Goal: Task Accomplishment & Management: Complete application form

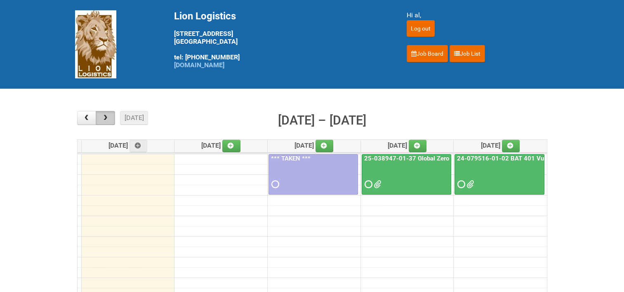
click at [108, 118] on span "button" at bounding box center [105, 118] width 8 height 7
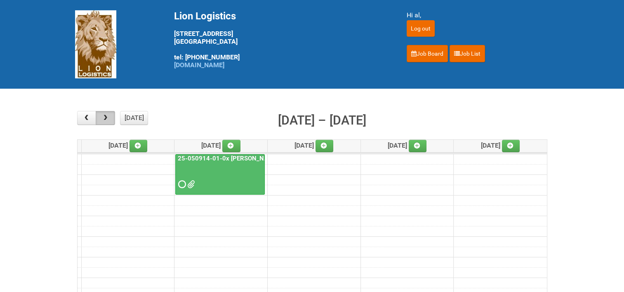
click at [108, 118] on span "button" at bounding box center [105, 118] width 8 height 7
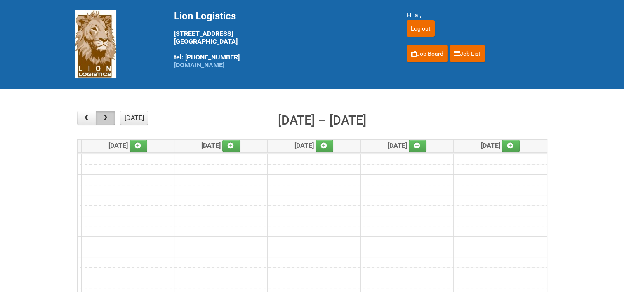
click at [108, 118] on span "button" at bounding box center [105, 118] width 8 height 7
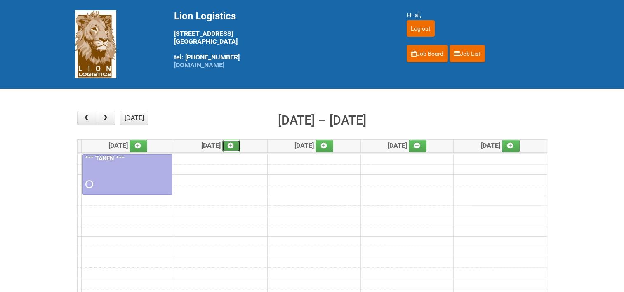
click at [233, 146] on icon at bounding box center [230, 146] width 6 height 6
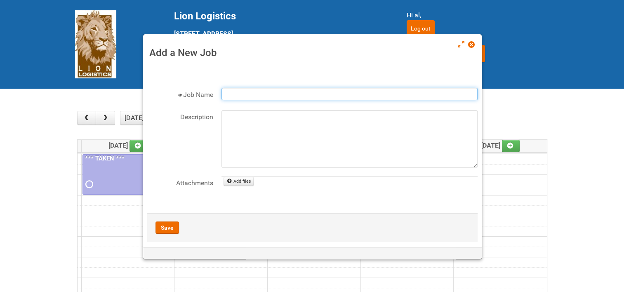
click at [238, 94] on input "Job Name" at bounding box center [349, 94] width 256 height 12
type input "24-049565-02-10 Reckitt Wipes HUT Stages 1-3"
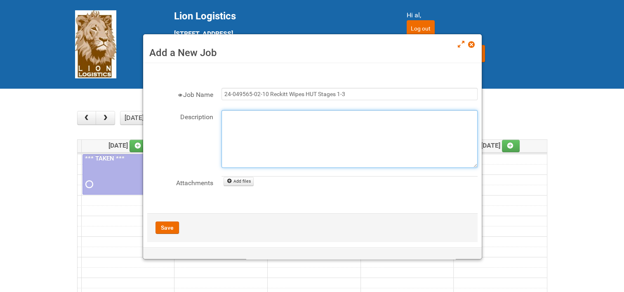
click at [231, 115] on textarea "Description" at bounding box center [349, 139] width 256 height 58
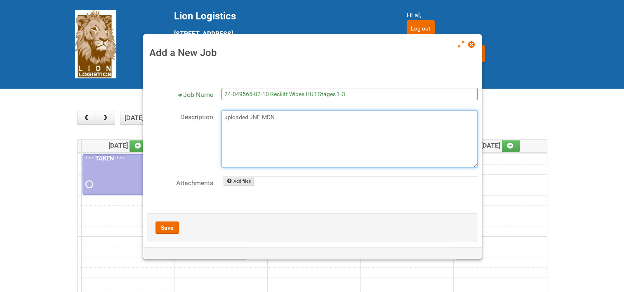
type textarea "uploaded JNF, MDN"
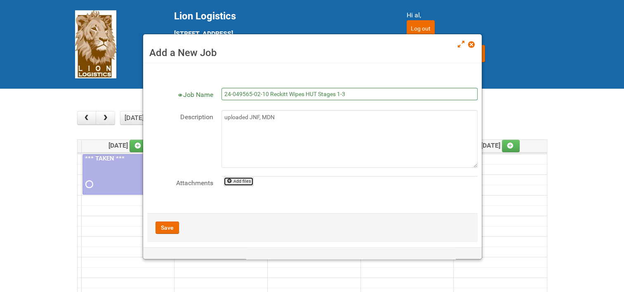
click at [236, 180] on link "Add files" at bounding box center [238, 181] width 30 height 9
type input "C:\fakepath\24-049565-02-10 - JNF.DOC"
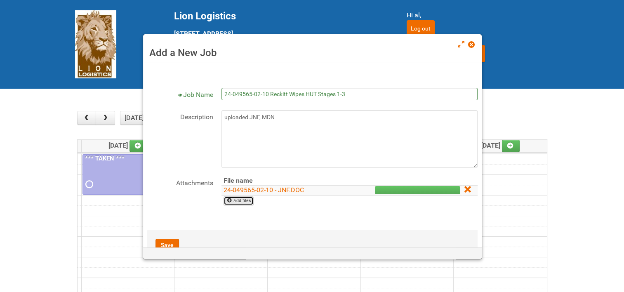
click at [236, 199] on link "Add files" at bounding box center [238, 200] width 30 height 9
type input "C:\fakepath\24-049565-02-10 - MDN.xlsx"
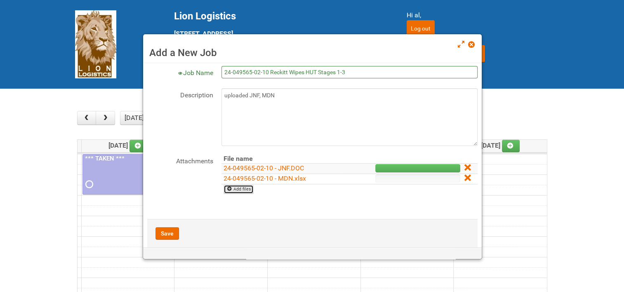
scroll to position [34, 0]
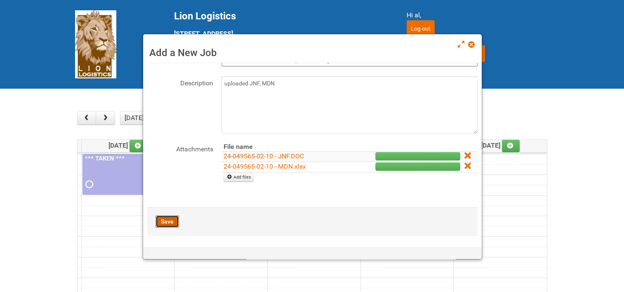
click at [169, 219] on button "Save" at bounding box center [166, 221] width 23 height 12
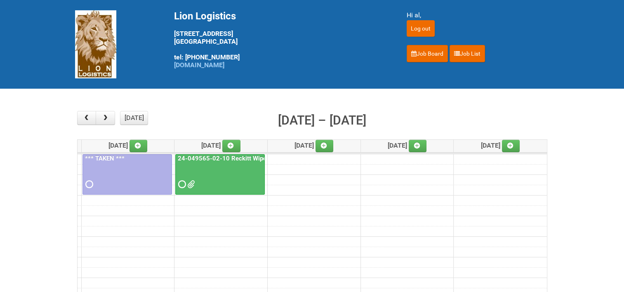
click at [227, 155] on link "24-049565-02-10 Reckitt Wipes HUT Stages 1-3" at bounding box center [247, 158] width 142 height 7
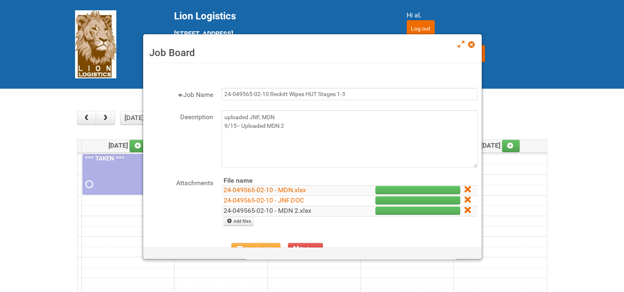
click at [273, 211] on link "24-049565-02-10 - MDN 2.xlsx" at bounding box center [267, 210] width 88 height 8
